Goal: Find contact information: Find contact information

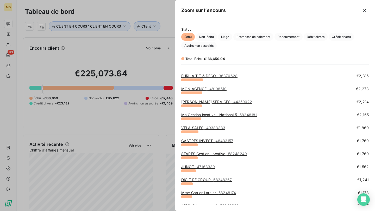
scroll to position [216, 0]
click at [201, 115] on link "Ma Gestion locative - National 5 - 58248181" at bounding box center [218, 114] width 75 height 4
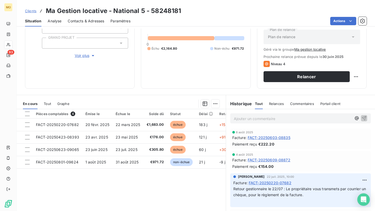
scroll to position [0, 1]
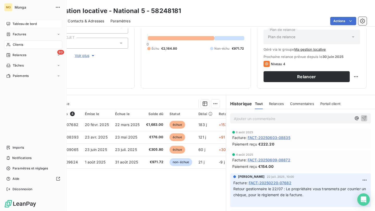
click at [8, 23] on icon at bounding box center [8, 24] width 4 height 4
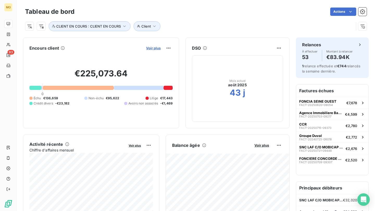
click at [157, 48] on span "Voir plus" at bounding box center [153, 48] width 15 height 4
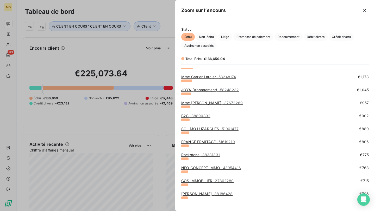
scroll to position [335, 0]
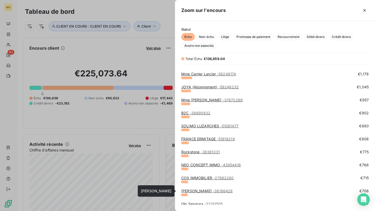
click at [190, 189] on link "Foncia Aubervilliers - 38186428" at bounding box center [206, 191] width 51 height 4
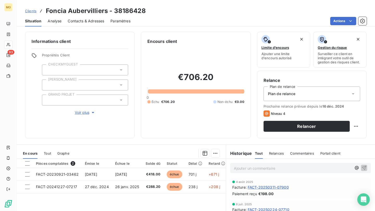
click at [100, 23] on span "Contacts & Adresses" at bounding box center [86, 20] width 36 height 5
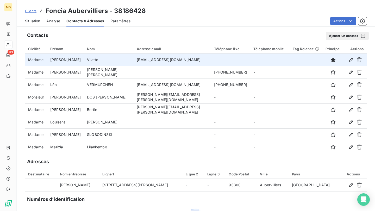
click at [137, 60] on td "[EMAIL_ADDRESS][DOMAIN_NAME]" at bounding box center [171, 60] width 77 height 12
copy td "[EMAIL_ADDRESS][DOMAIN_NAME]"
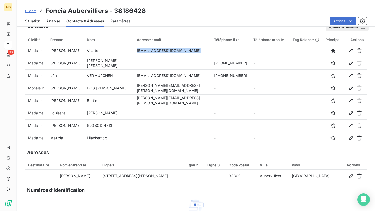
scroll to position [10, 0]
